Goal: Task Accomplishment & Management: Complete application form

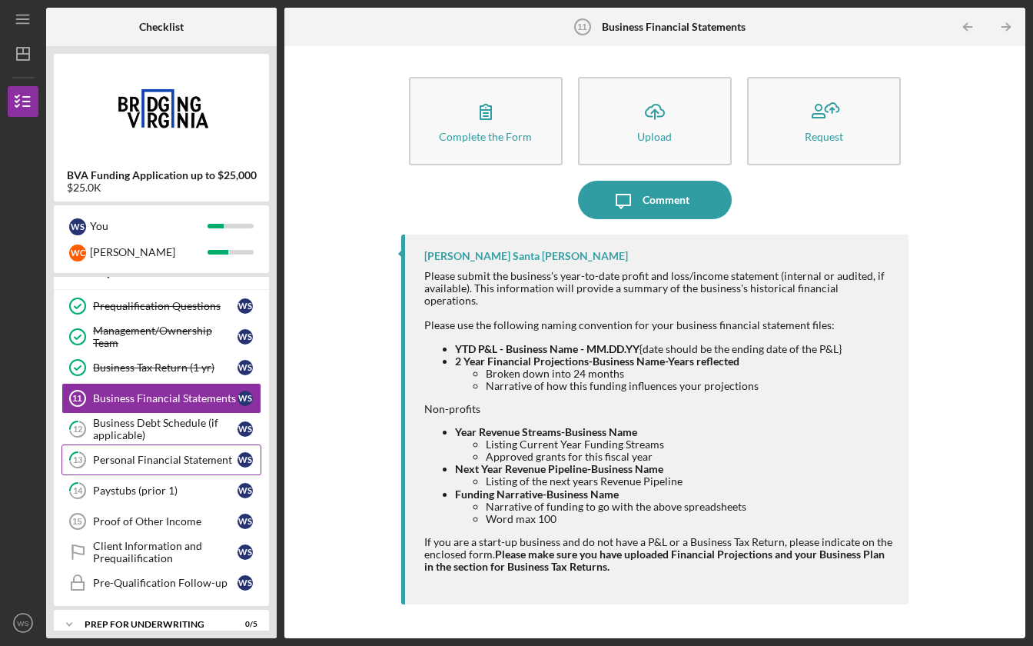
scroll to position [53, 0]
click at [148, 452] on link "13 Personal Financial Statement W S" at bounding box center [161, 459] width 200 height 31
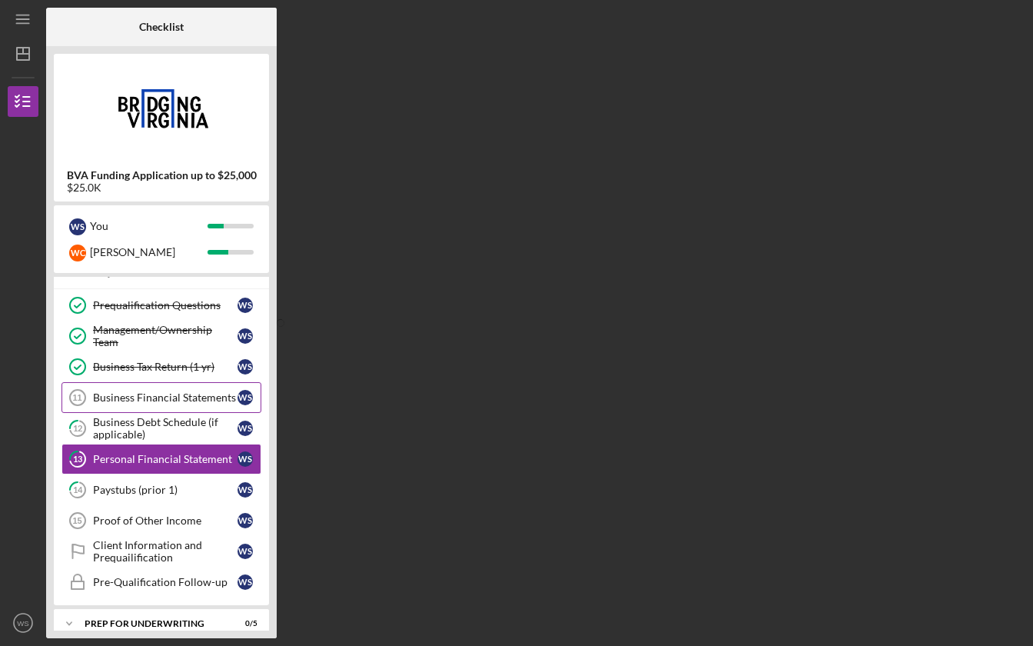
click at [145, 392] on div "Business Financial Statements" at bounding box center [165, 397] width 145 height 12
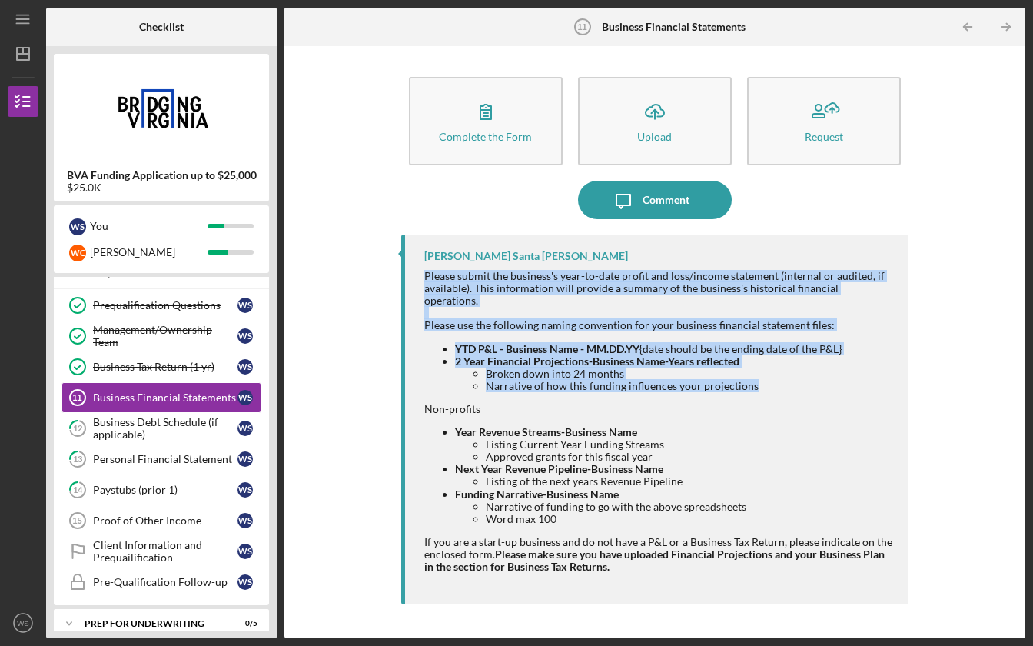
drag, startPoint x: 425, startPoint y: 273, endPoint x: 755, endPoint y: 378, distance: 346.2
click at [755, 378] on div "Please submit the business's year-to-date profit and loss/income statement (int…" at bounding box center [659, 427] width 470 height 315
copy div "Please submit the business's year-to-date profit and loss/income statement (int…"
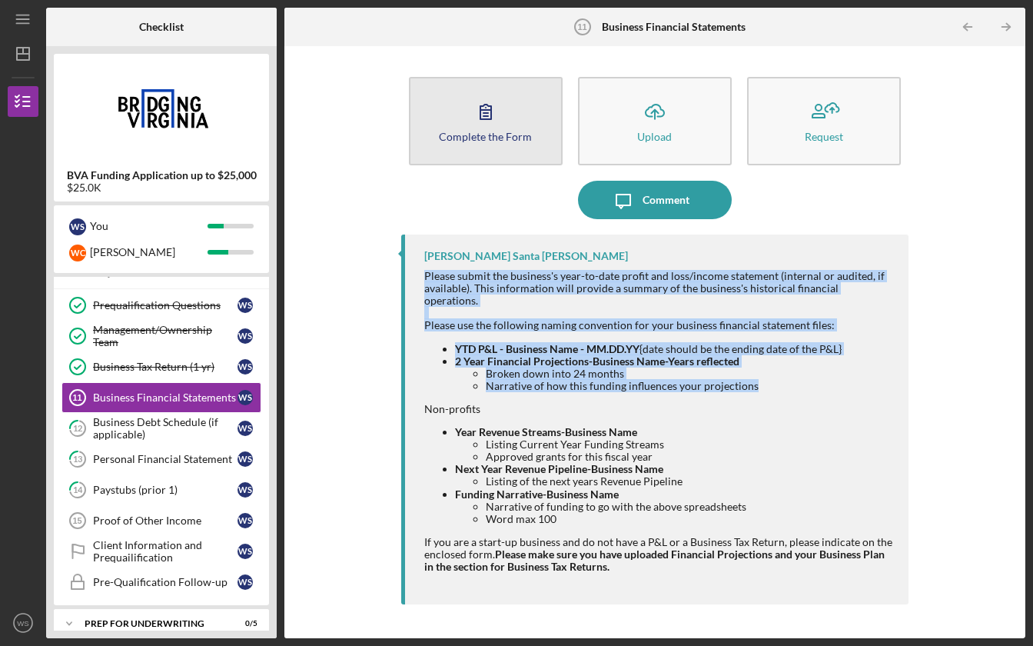
click at [484, 142] on button "Complete the Form Form" at bounding box center [486, 121] width 154 height 88
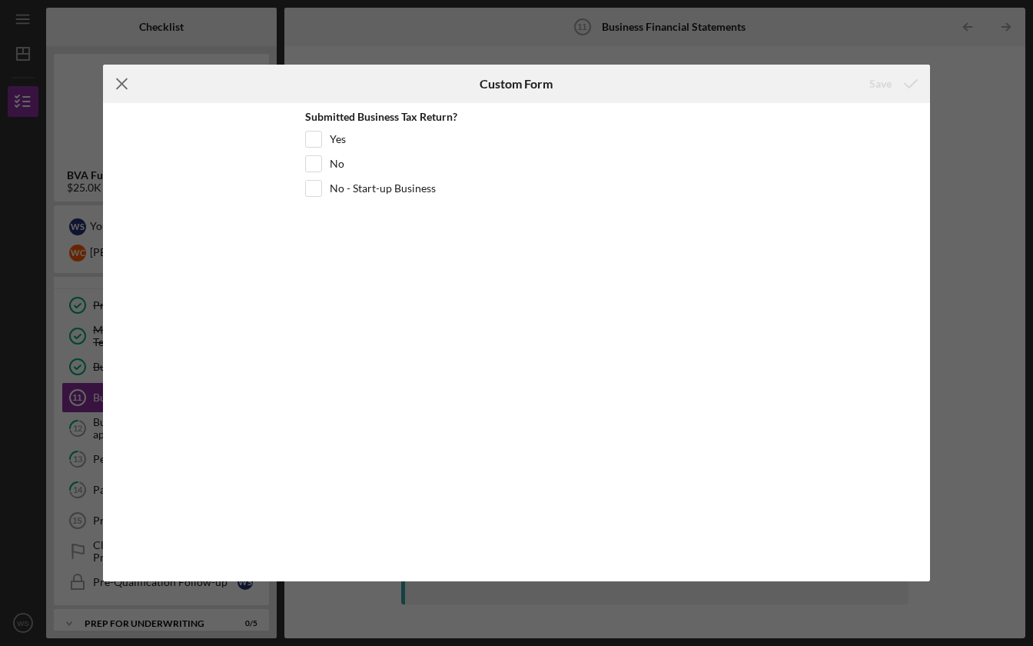
click at [115, 87] on icon "Icon/Menu Close" at bounding box center [122, 84] width 38 height 38
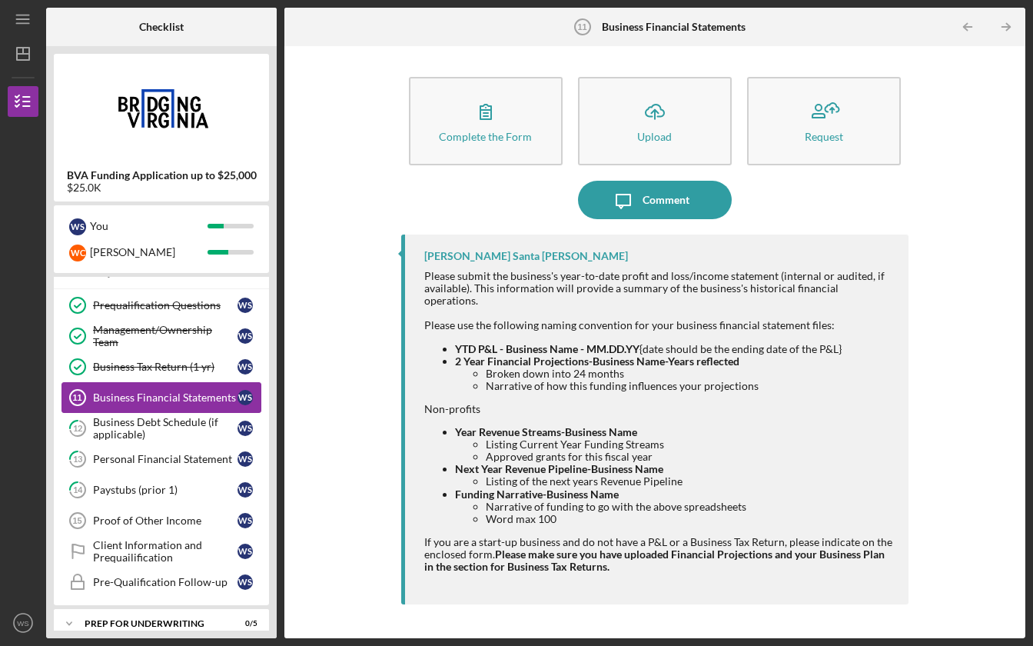
click at [193, 395] on div "Business Financial Statements" at bounding box center [165, 397] width 145 height 12
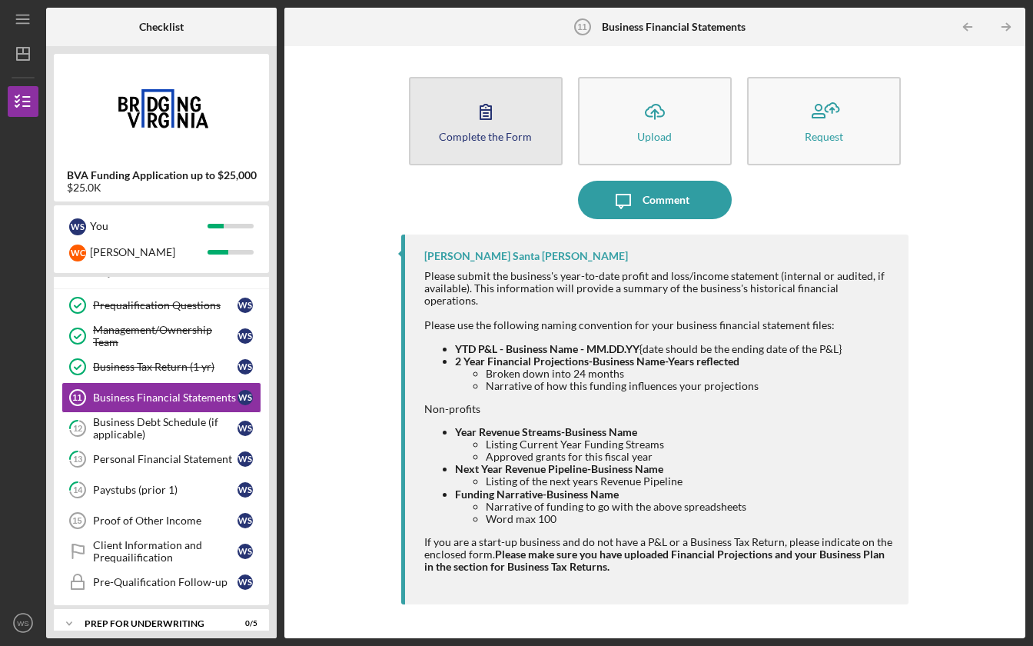
click at [489, 114] on icon "button" at bounding box center [486, 111] width 38 height 38
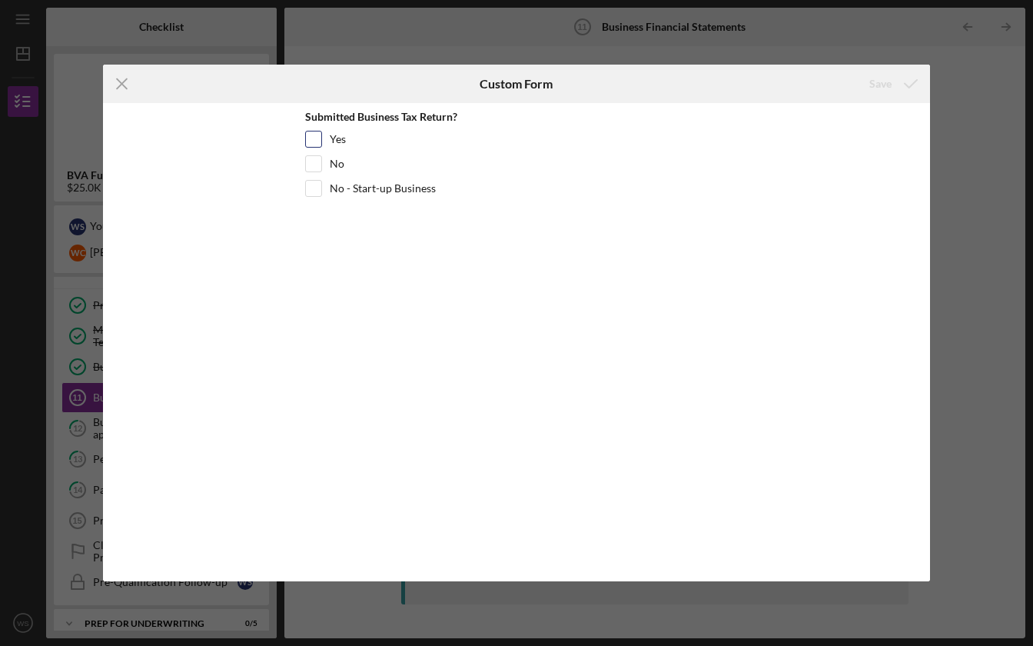
click at [308, 135] on input "Yes" at bounding box center [313, 138] width 15 height 15
checkbox input "true"
click at [119, 86] on line at bounding box center [123, 84] width 10 height 10
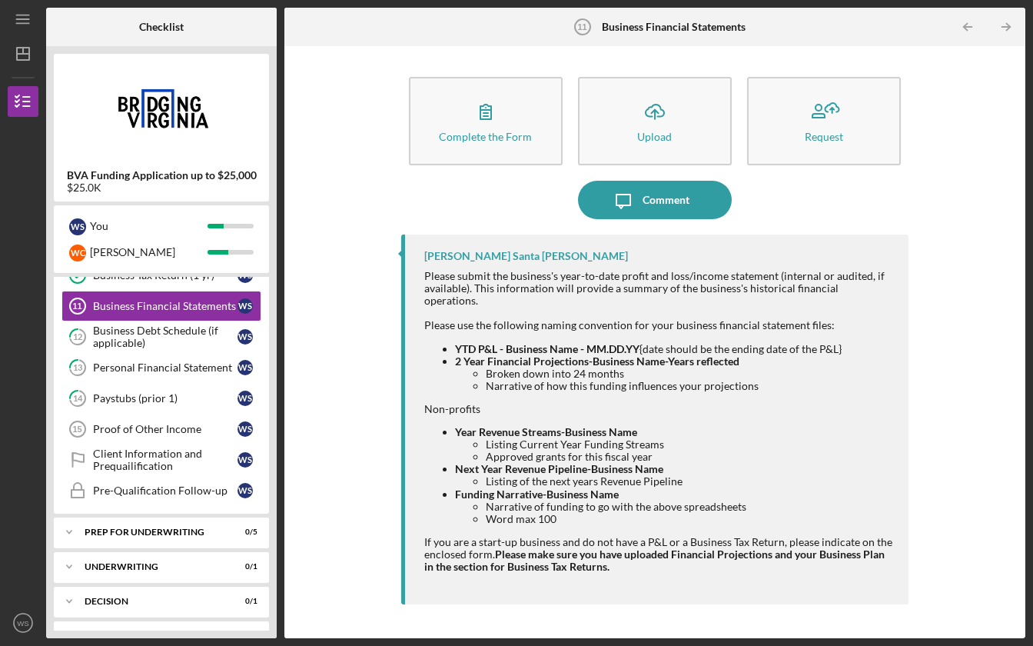
scroll to position [146, 0]
click at [69, 530] on icon "Icon/Expander" at bounding box center [69, 530] width 31 height 31
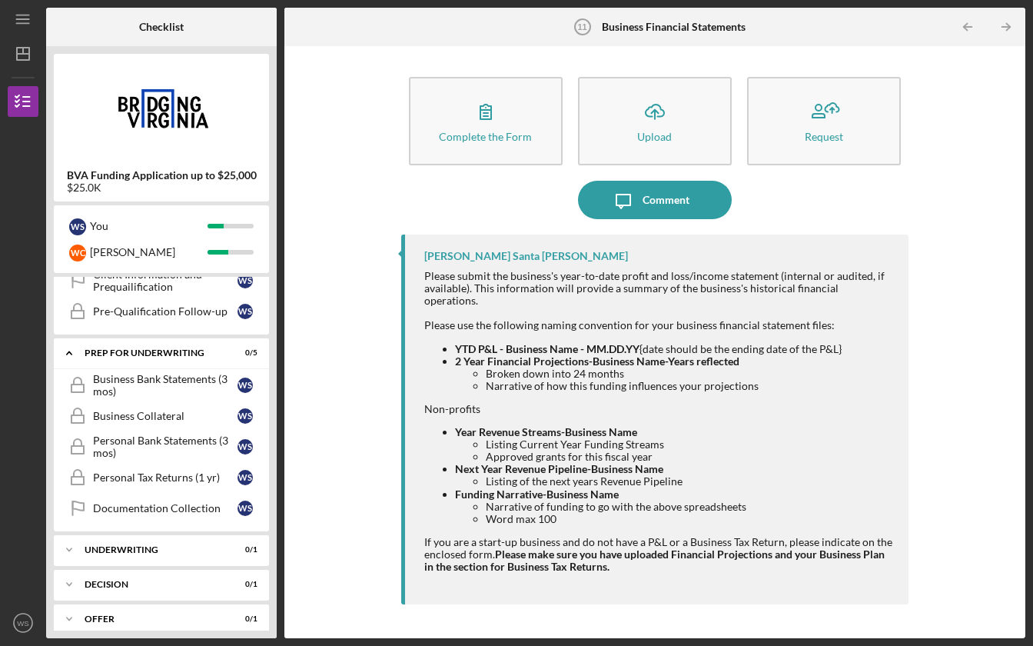
scroll to position [440, 0]
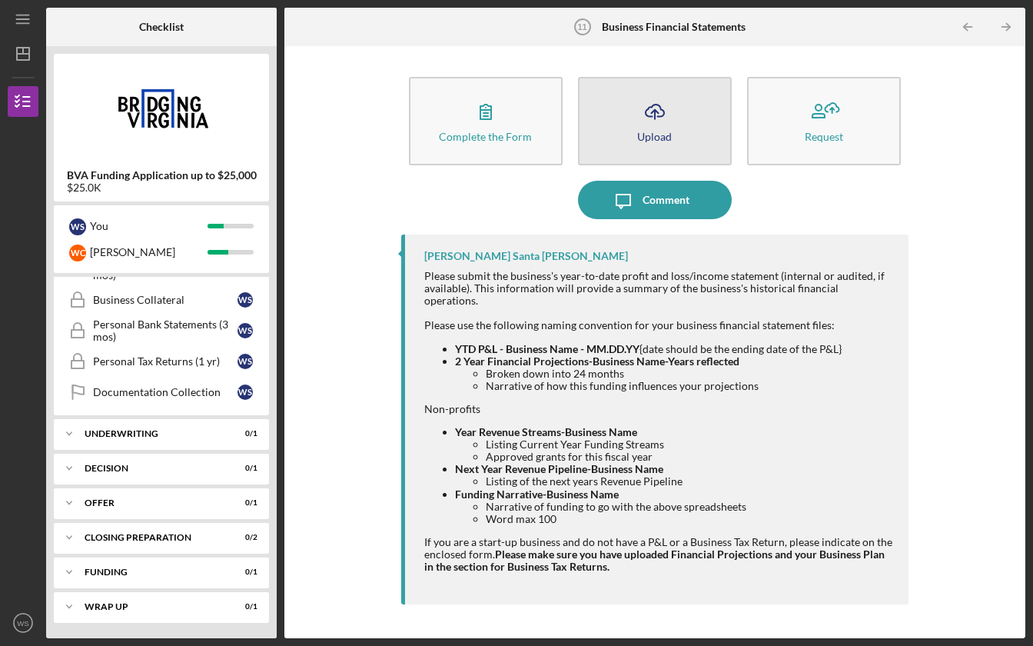
click at [633, 128] on button "Icon/Upload Upload" at bounding box center [655, 121] width 154 height 88
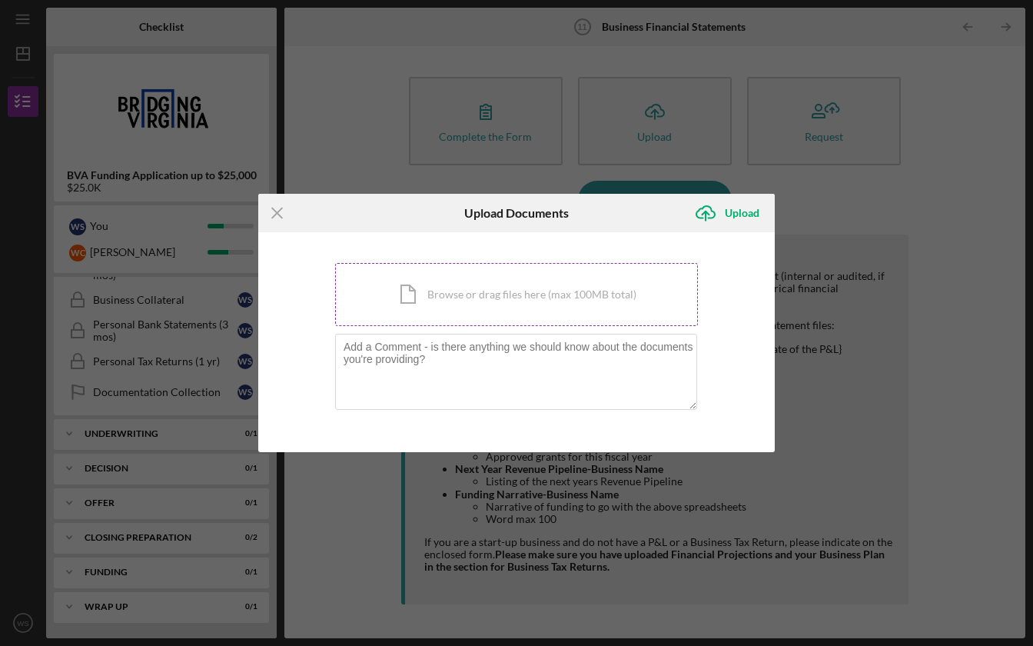
click at [429, 290] on div "Icon/Document Browse or drag files here (max 100MB total) Tap to choose files o…" at bounding box center [516, 294] width 363 height 63
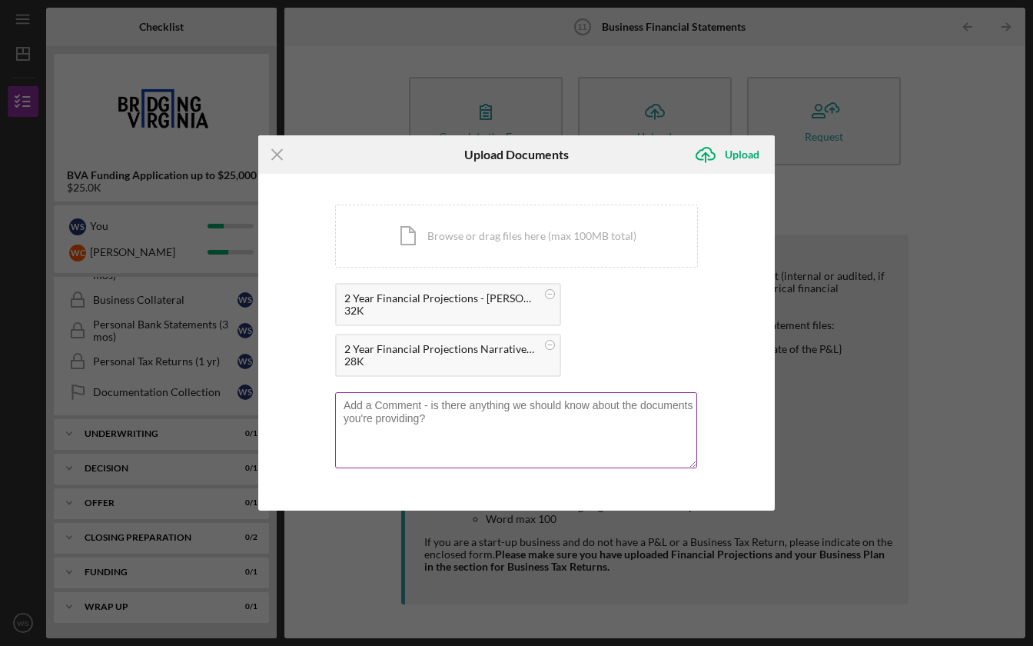
click at [618, 440] on textarea at bounding box center [516, 429] width 362 height 75
type textarea "S"
click at [570, 406] on textarea "Still waiting to upload our updated P&L for 2025. Should have this very soon" at bounding box center [516, 429] width 362 height 75
drag, startPoint x: 401, startPoint y: 408, endPoint x: 443, endPoint y: 407, distance: 41.5
click at [443, 407] on textarea "Still waiting to upload our updated P&L for 2025. Should have this very soon" at bounding box center [516, 429] width 362 height 75
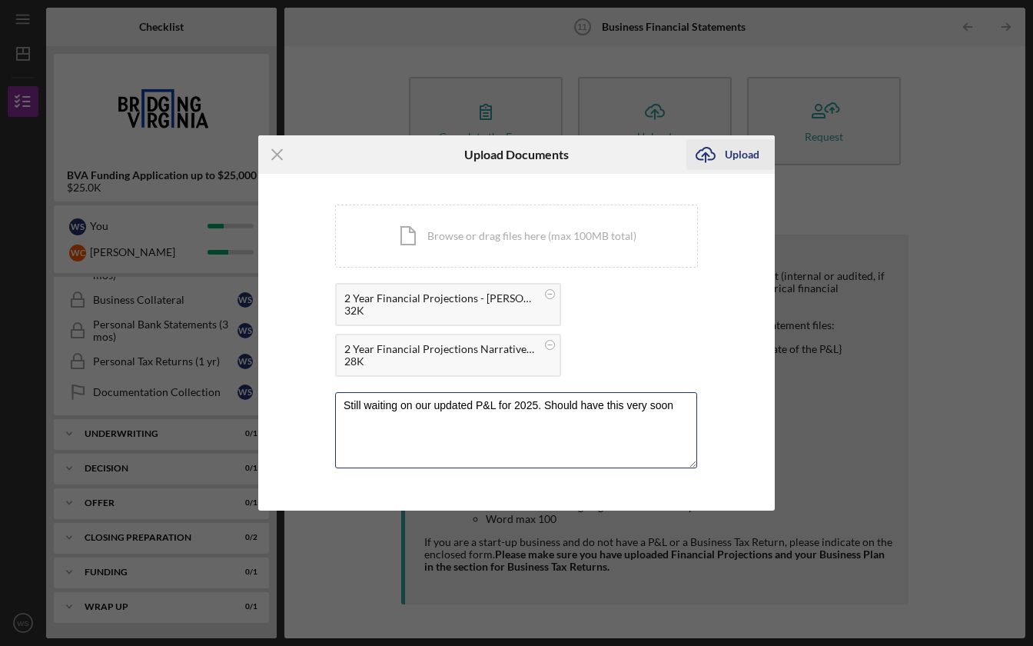
type textarea "Still waiting on our updated P&L for 2025. Should have this very soon"
click at [752, 157] on div "Upload" at bounding box center [742, 154] width 35 height 31
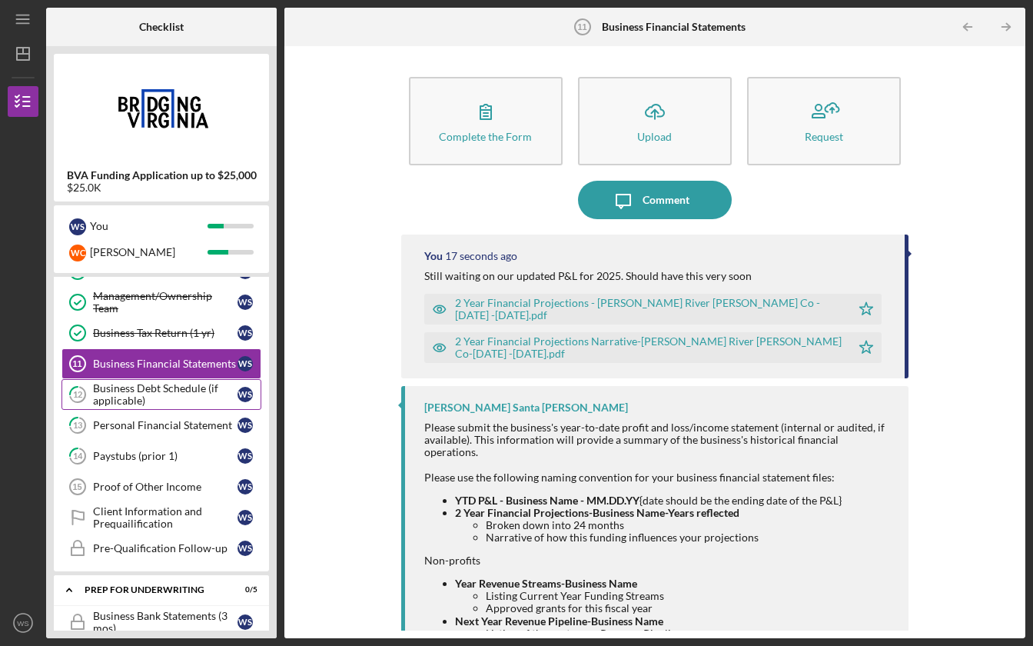
scroll to position [86, 0]
click at [158, 490] on div "Proof of Other Income" at bounding box center [165, 487] width 145 height 12
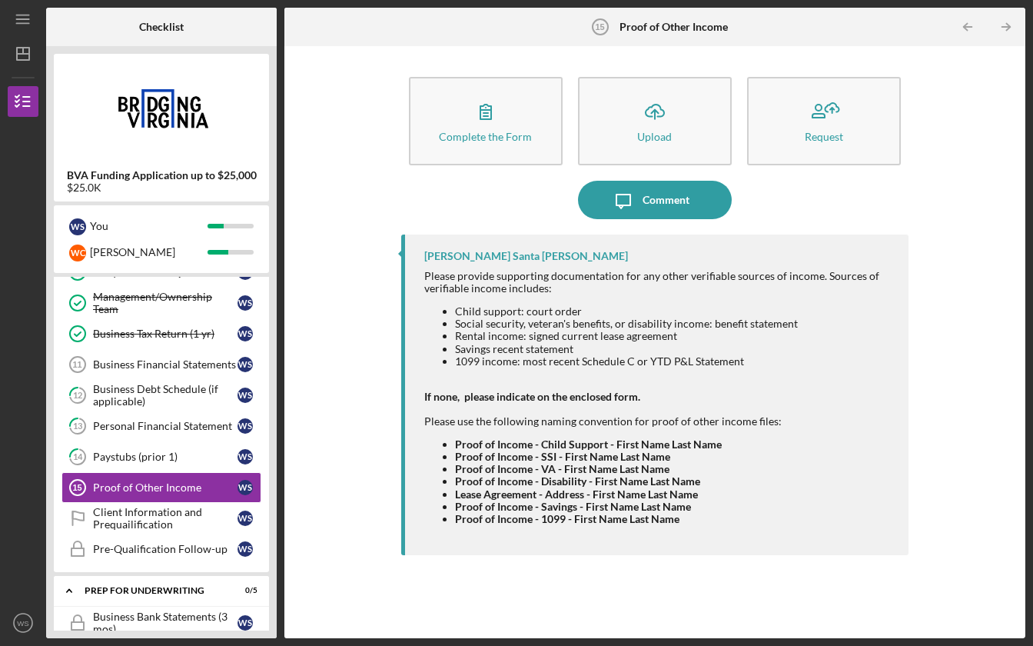
click at [523, 493] on strong "Lease Agreement - Address - First Name Last Name" at bounding box center [576, 493] width 243 height 13
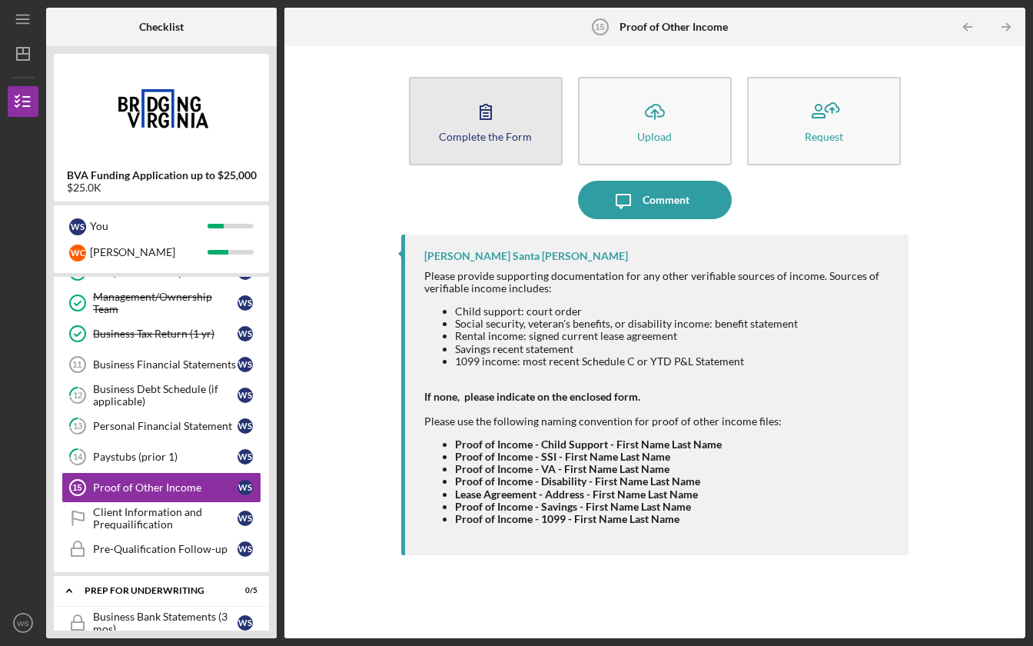
click at [481, 140] on div "Complete the Form" at bounding box center [485, 137] width 93 height 12
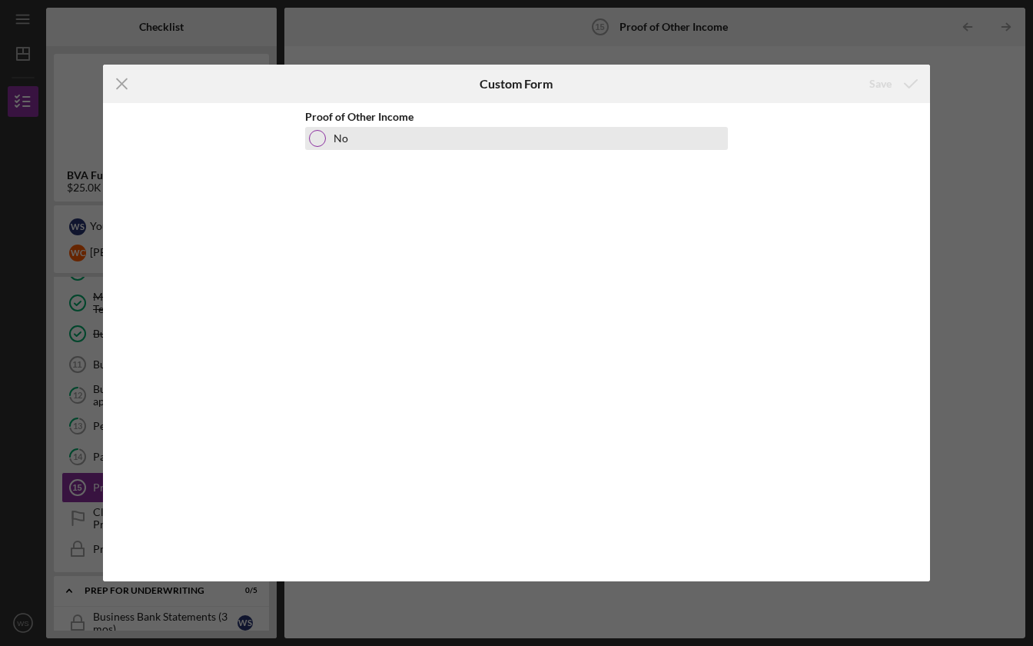
click at [321, 136] on div at bounding box center [317, 138] width 17 height 17
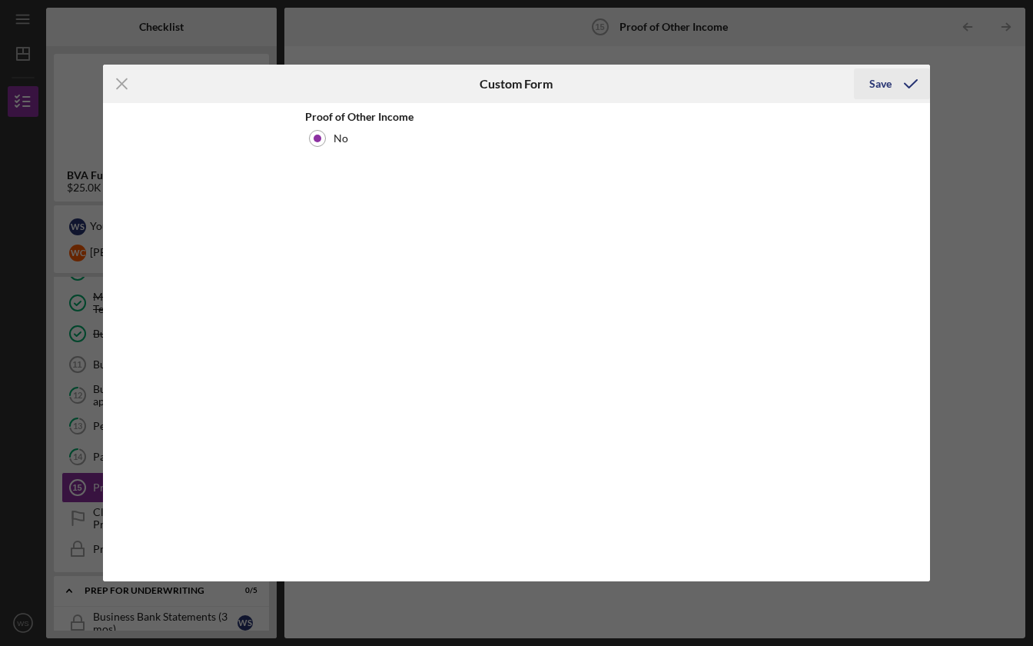
click at [879, 83] on div "Save" at bounding box center [880, 83] width 22 height 31
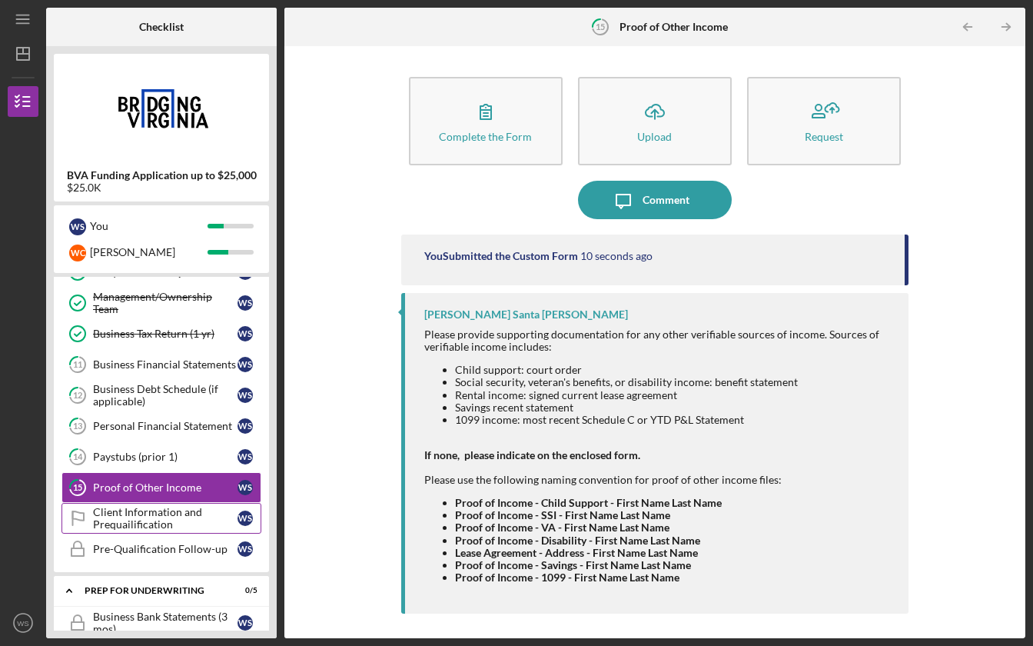
click at [148, 517] on div "Client Information and Prequailification" at bounding box center [165, 518] width 145 height 25
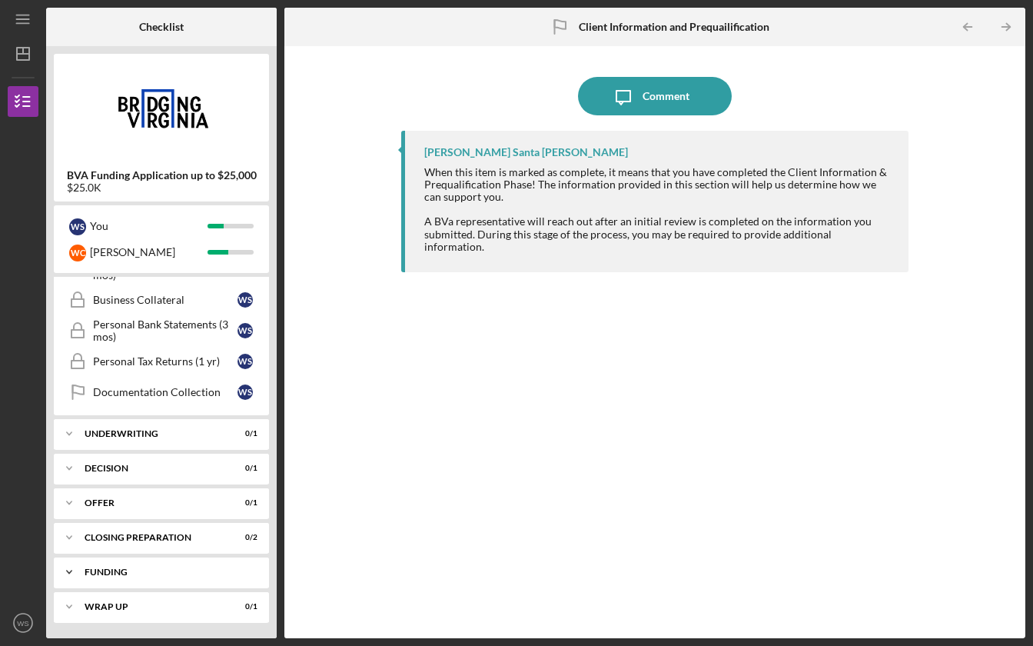
scroll to position [440, 0]
click at [80, 435] on icon "Icon/Expander" at bounding box center [69, 433] width 31 height 31
click at [72, 478] on icon "Icon/Expander" at bounding box center [69, 468] width 31 height 31
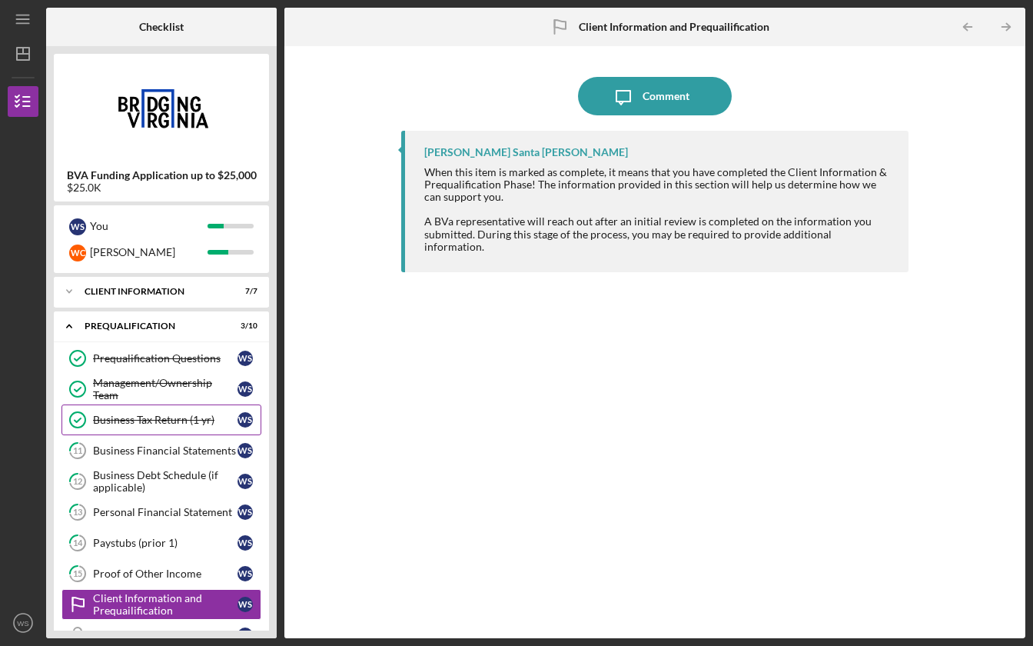
scroll to position [0, 0]
click at [61, 297] on icon "Icon/Expander" at bounding box center [69, 291] width 31 height 31
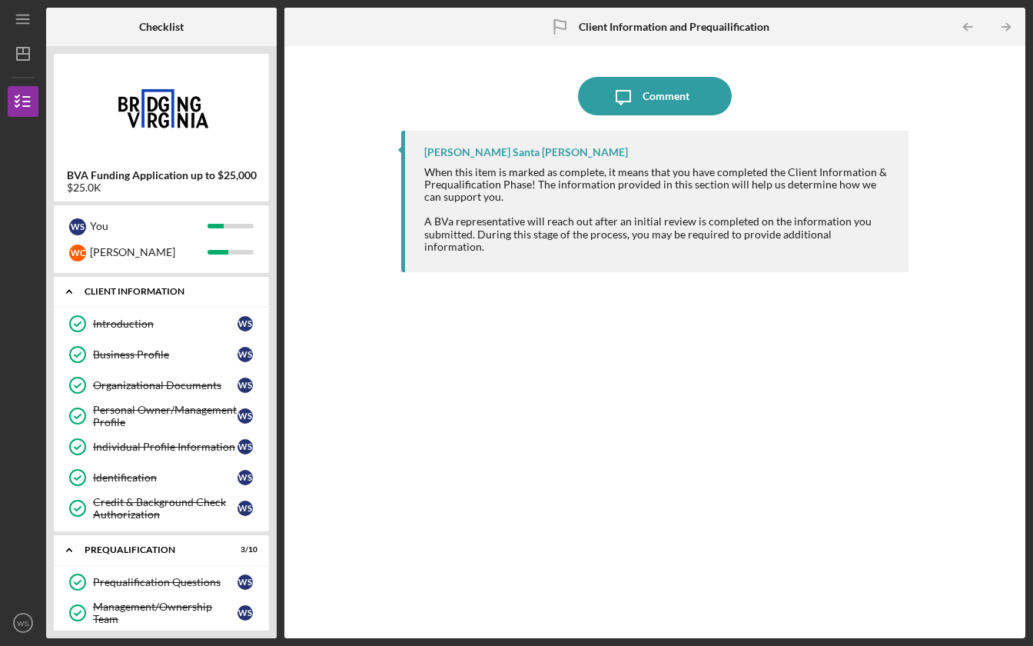
click at [69, 298] on icon "Icon/Expander" at bounding box center [69, 291] width 31 height 31
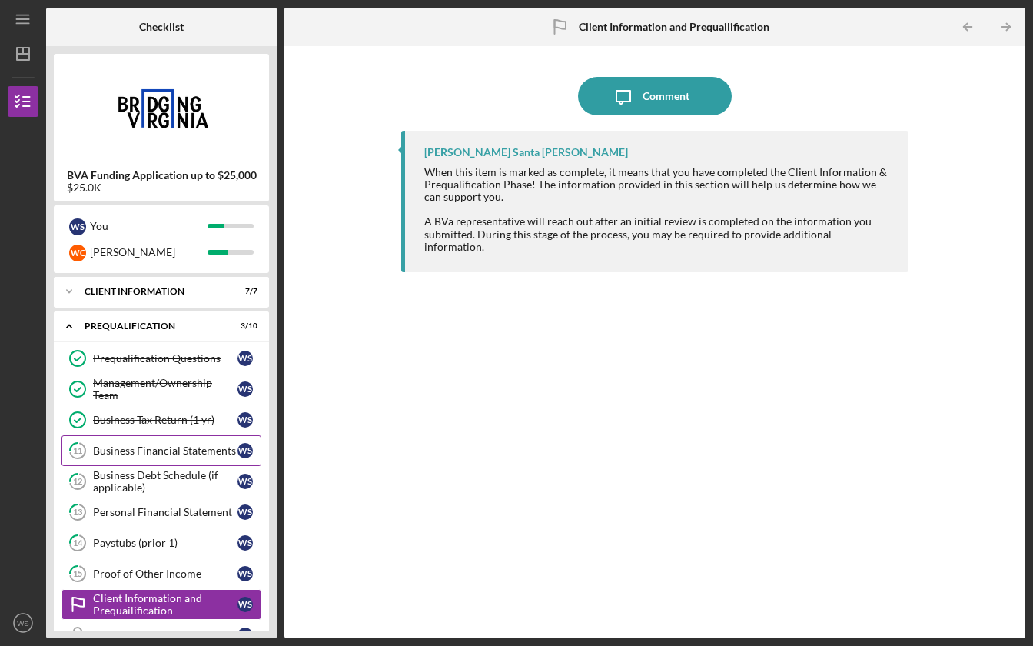
click at [176, 448] on div "Business Financial Statements" at bounding box center [165, 450] width 145 height 12
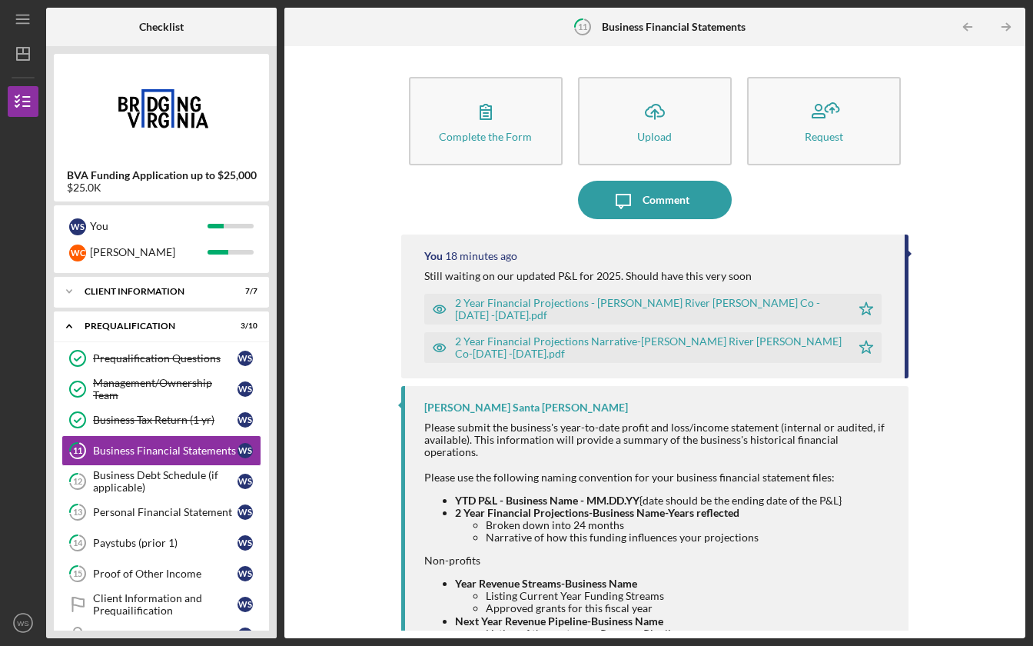
click at [773, 304] on div "2 Year Financial Projections - [PERSON_NAME] River [PERSON_NAME] Co - [DATE] -[…" at bounding box center [649, 309] width 389 height 25
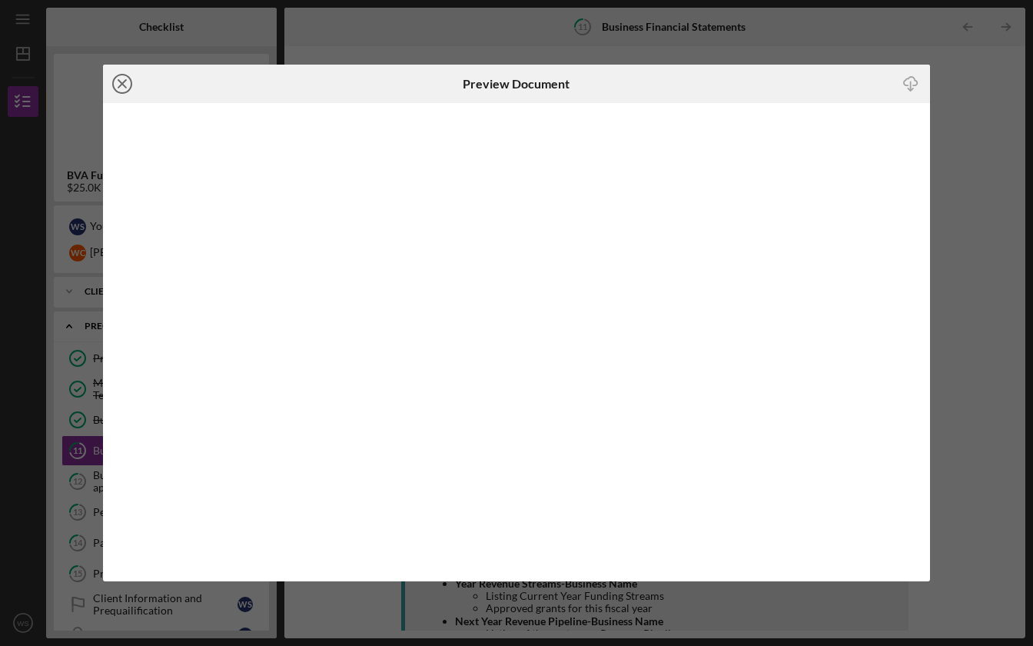
click at [114, 77] on icon "Icon/Close" at bounding box center [122, 84] width 38 height 38
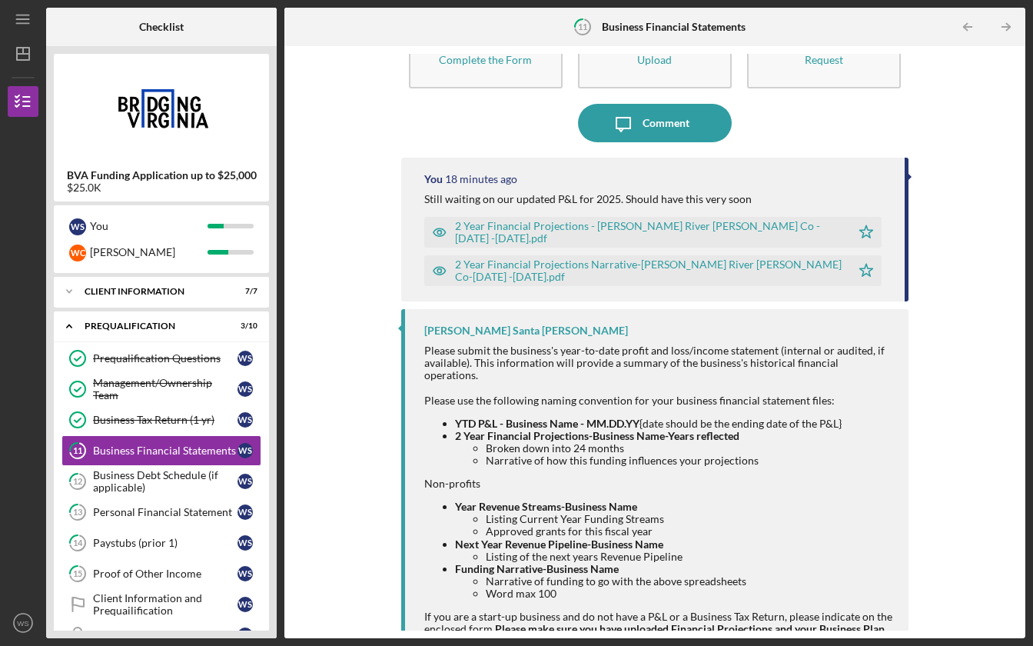
scroll to position [78, 0]
click at [455, 223] on div "2 Year Financial Projections - [PERSON_NAME] River [PERSON_NAME] Co - [DATE] -[…" at bounding box center [637, 230] width 427 height 31
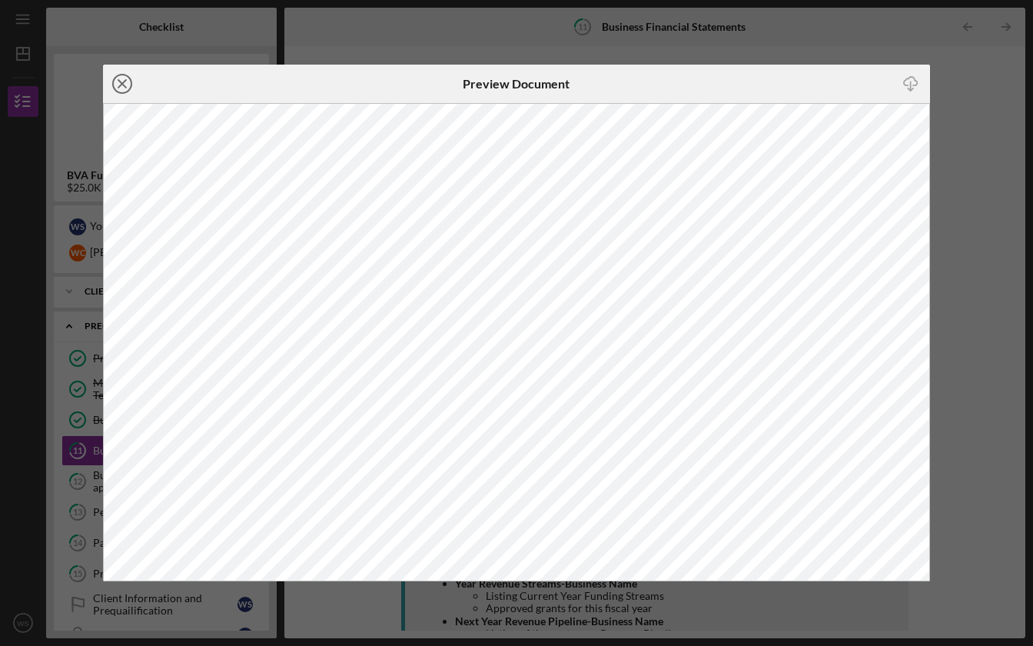
click at [120, 78] on icon "Icon/Close" at bounding box center [122, 84] width 38 height 38
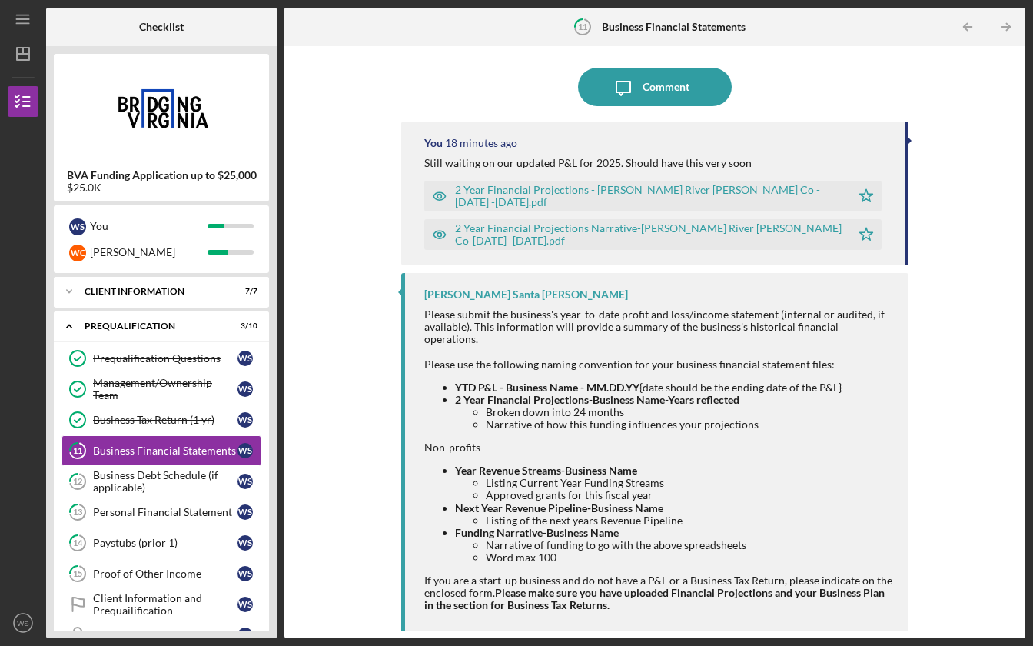
scroll to position [112, 0]
